Goal: Transaction & Acquisition: Purchase product/service

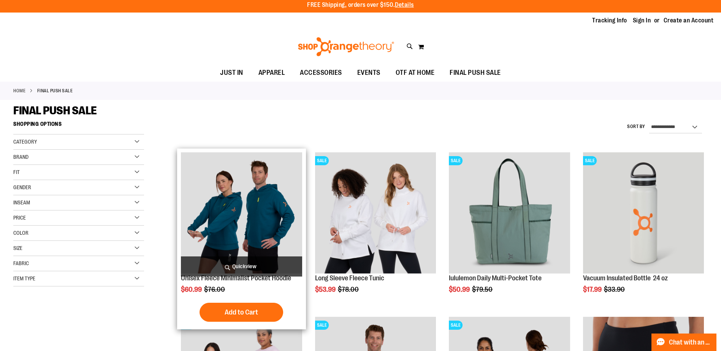
scroll to position [114, 0]
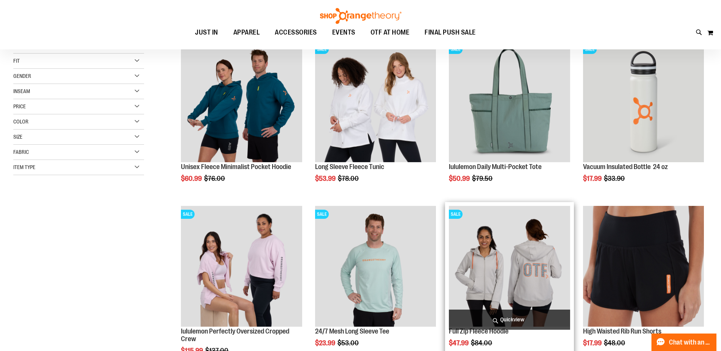
click at [506, 263] on img "product" at bounding box center [509, 266] width 121 height 121
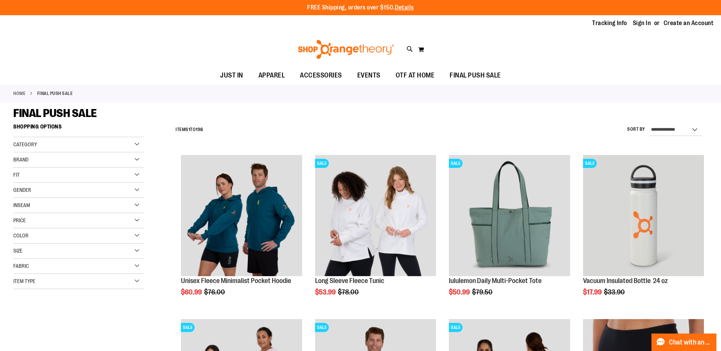
type input "**********"
click at [50, 164] on div "Brand" at bounding box center [78, 159] width 131 height 15
click at [17, 192] on link "lululemon" at bounding box center [73, 191] width 125 height 8
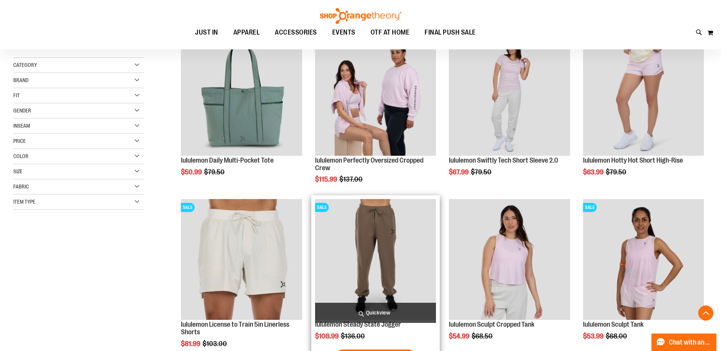
scroll to position [158, 0]
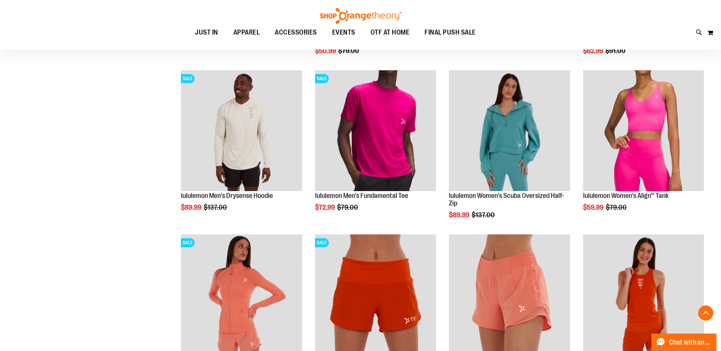
scroll to position [652, 0]
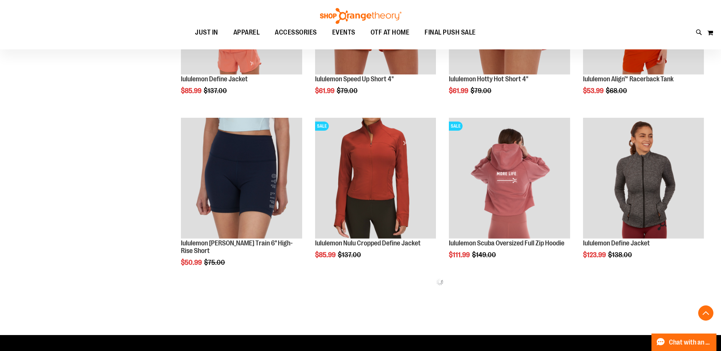
scroll to position [766, 0]
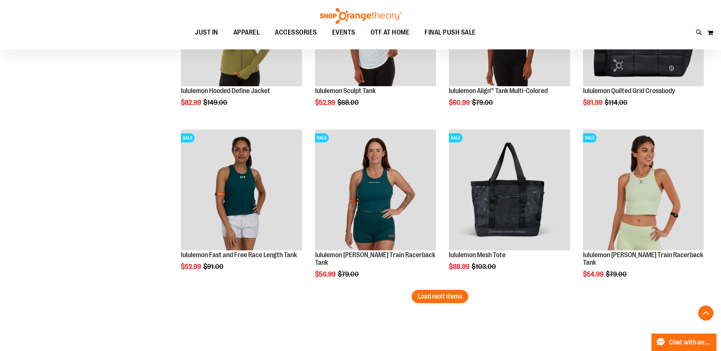
scroll to position [1412, 0]
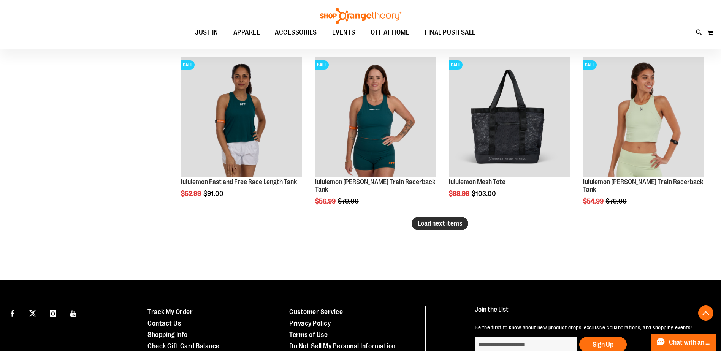
click at [419, 223] on span "Load next items" at bounding box center [439, 224] width 44 height 8
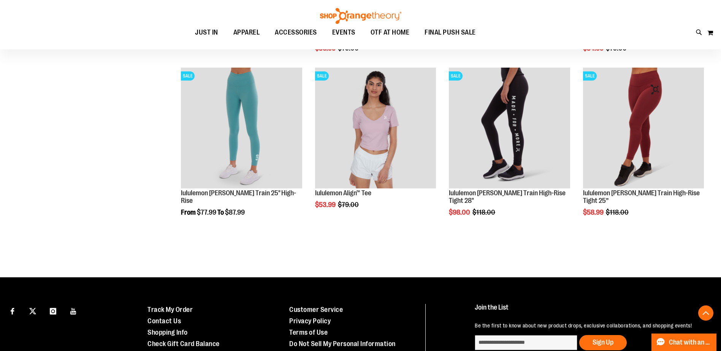
scroll to position [1601, 0]
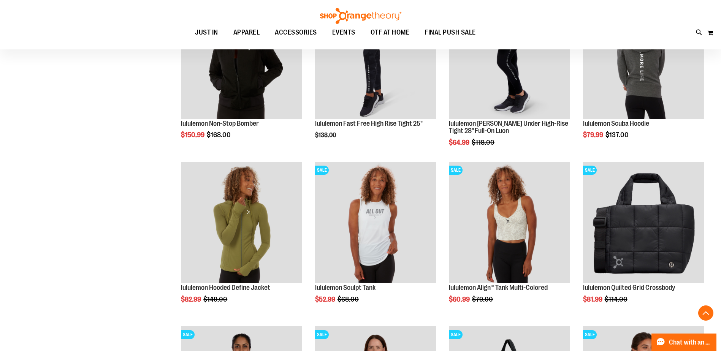
scroll to position [994, 0]
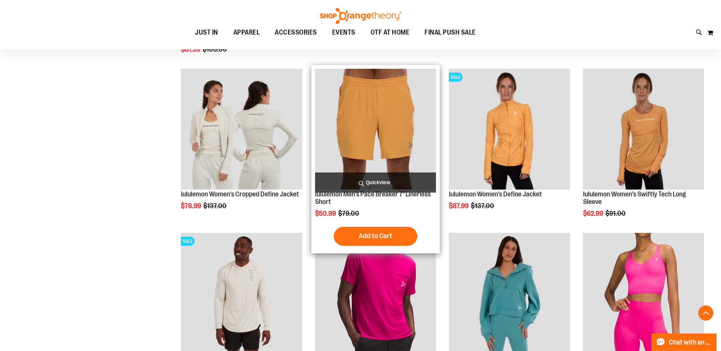
scroll to position [348, 0]
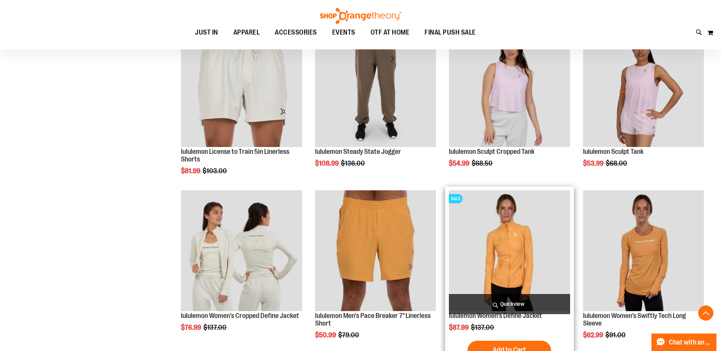
scroll to position [310, 0]
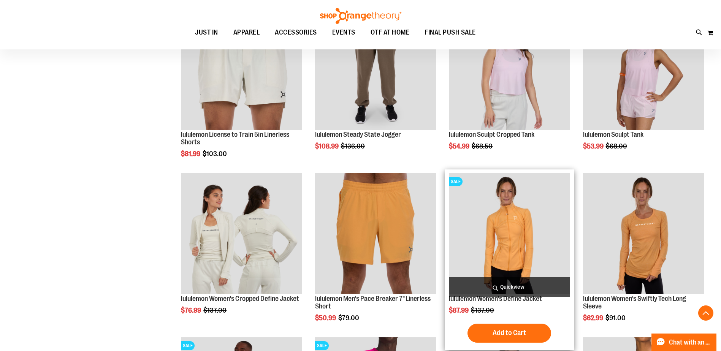
click at [509, 233] on img "product" at bounding box center [509, 233] width 121 height 121
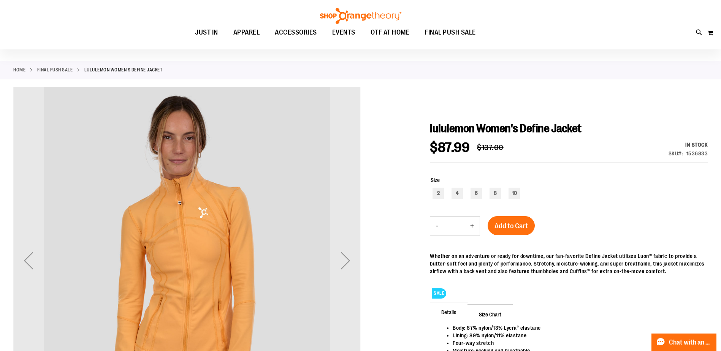
scroll to position [38, 0]
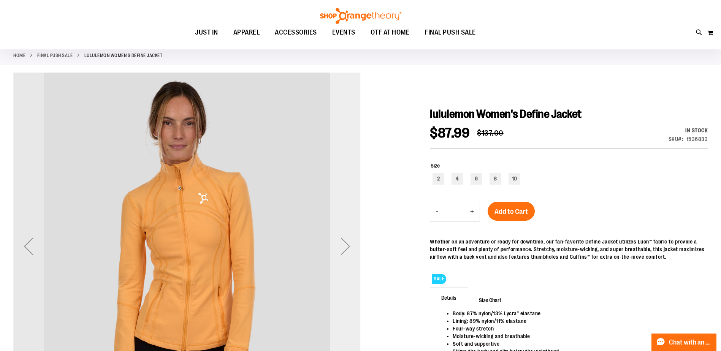
type input "**********"
click at [339, 248] on div "Next" at bounding box center [345, 246] width 30 height 30
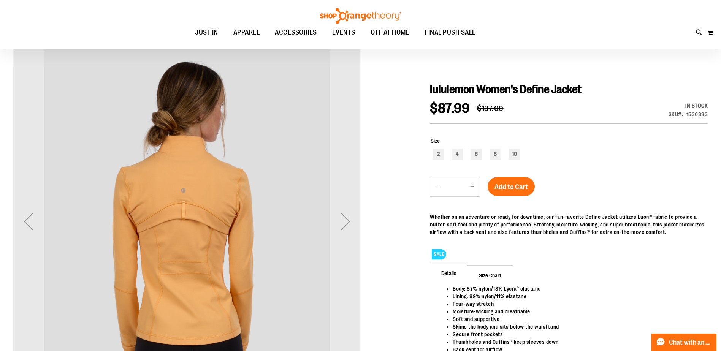
scroll to position [76, 0]
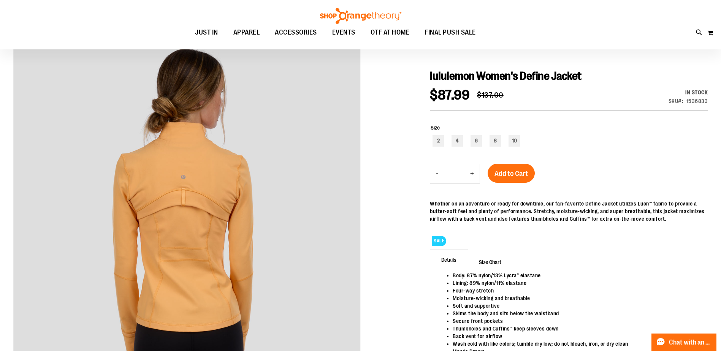
drag, startPoint x: 368, startPoint y: 283, endPoint x: 377, endPoint y: 278, distance: 10.4
drag, startPoint x: 377, startPoint y: 278, endPoint x: 379, endPoint y: 281, distance: 4.1
click at [378, 278] on div at bounding box center [360, 229] width 694 height 389
click at [378, 280] on div at bounding box center [360, 229] width 694 height 389
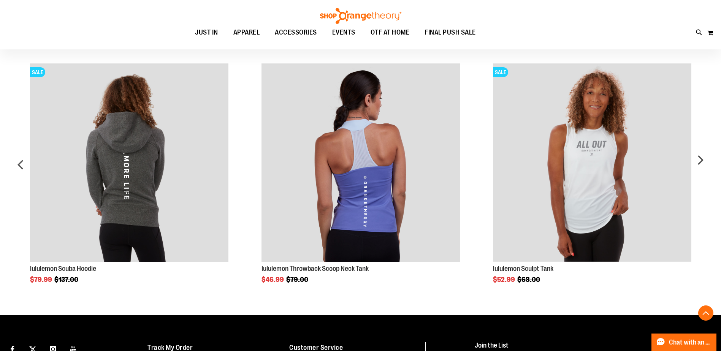
scroll to position [493, 0]
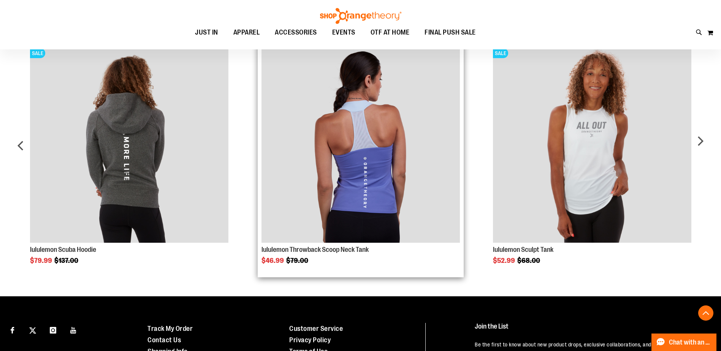
click at [396, 187] on img "Product Page Link" at bounding box center [360, 143] width 198 height 198
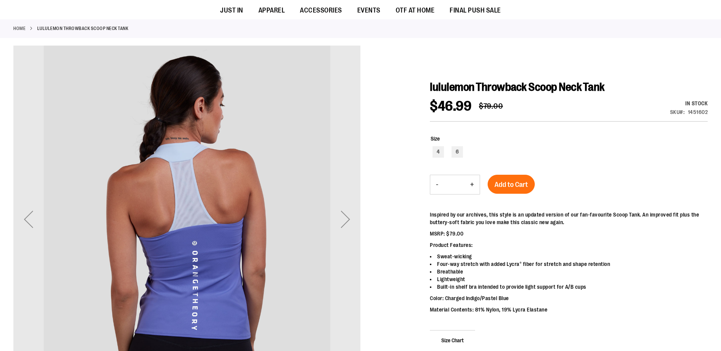
scroll to position [76, 0]
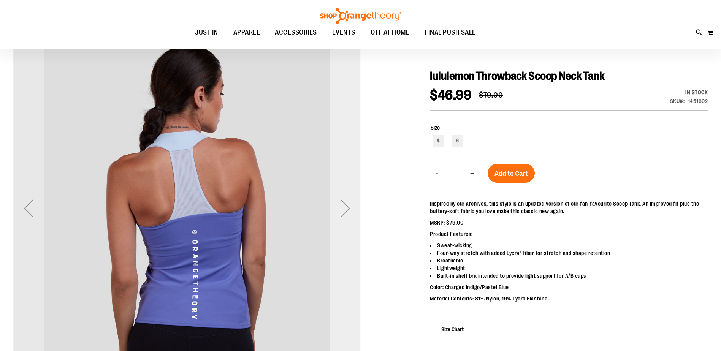
type input "**********"
click at [343, 211] on div "Next" at bounding box center [345, 208] width 30 height 30
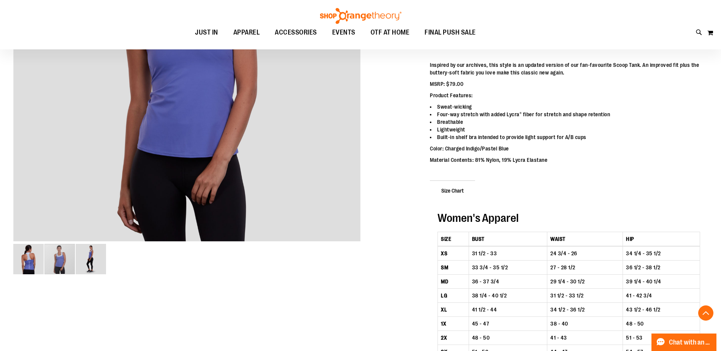
scroll to position [228, 0]
